Goal: Task Accomplishment & Management: Manage account settings

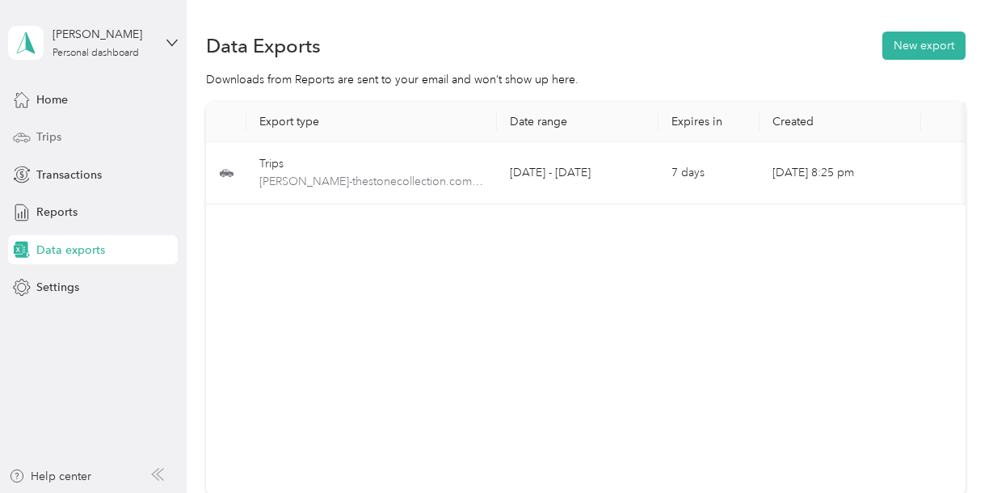
click at [45, 137] on span "Trips" at bounding box center [48, 137] width 25 height 17
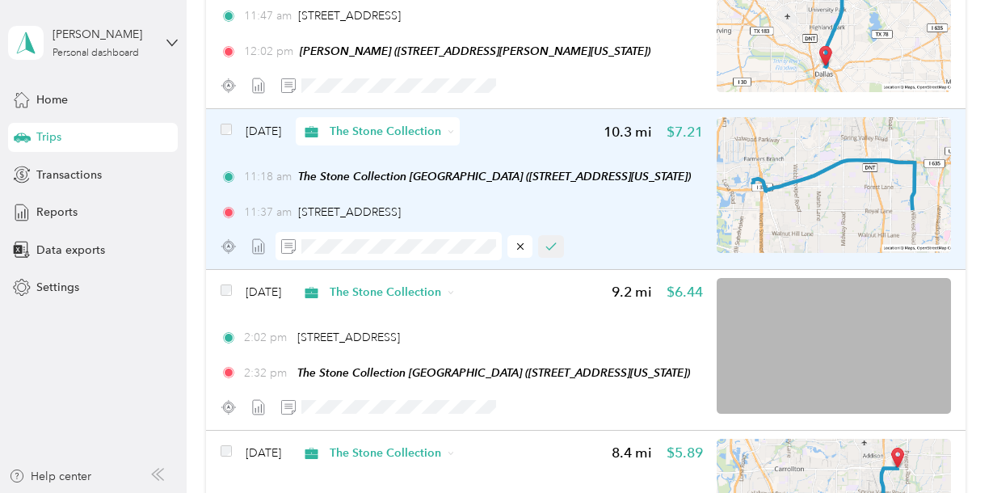
click at [548, 252] on icon "button" at bounding box center [551, 246] width 11 height 11
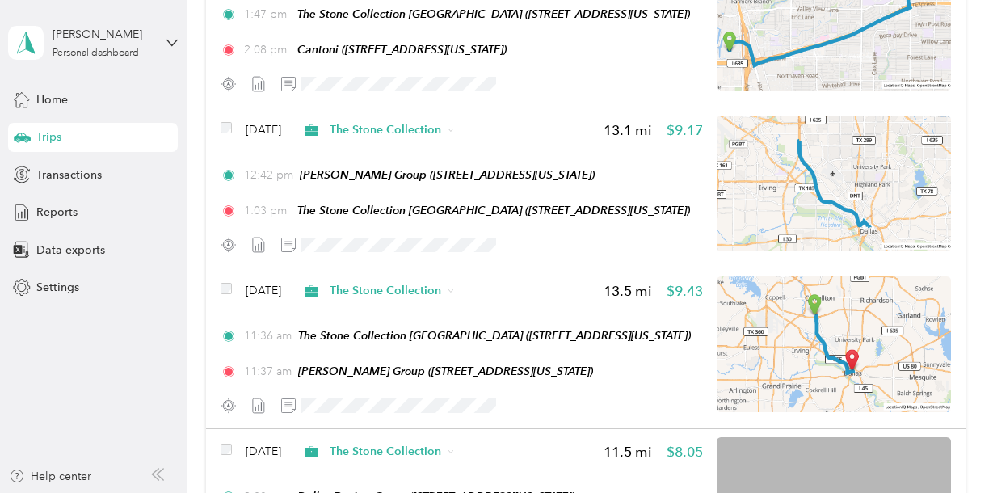
scroll to position [1393, 0]
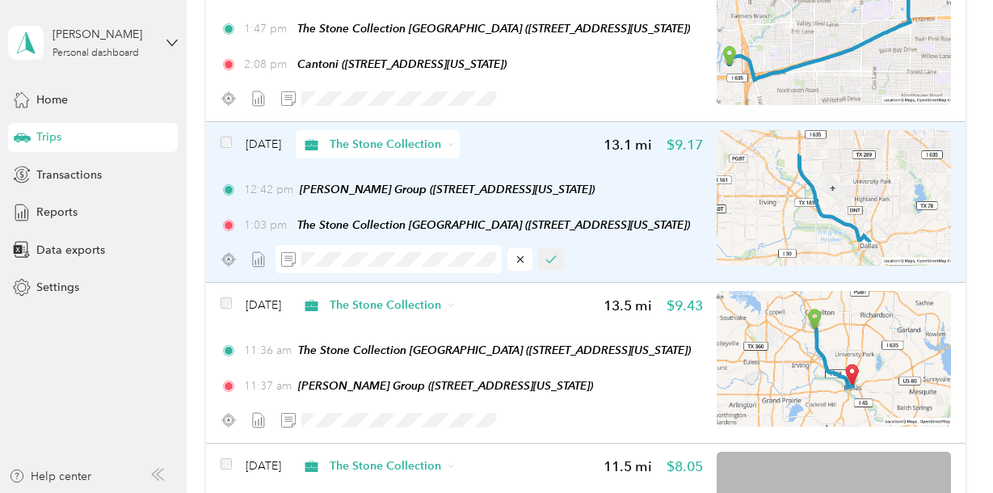
click at [548, 257] on button "button" at bounding box center [551, 259] width 26 height 23
